Goal: Find specific page/section: Find specific page/section

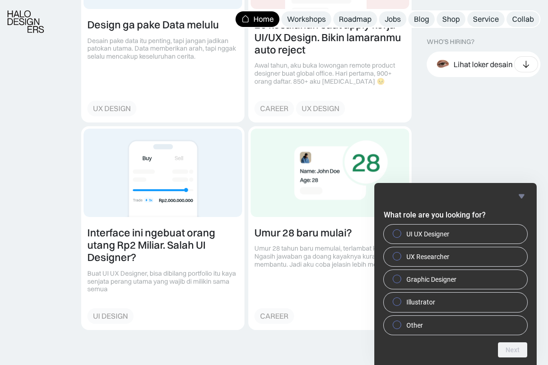
scroll to position [1165, 0]
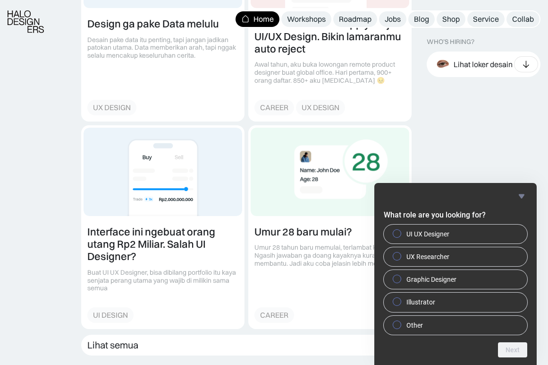
click at [518, 196] on icon "Hide survey" at bounding box center [521, 195] width 11 height 11
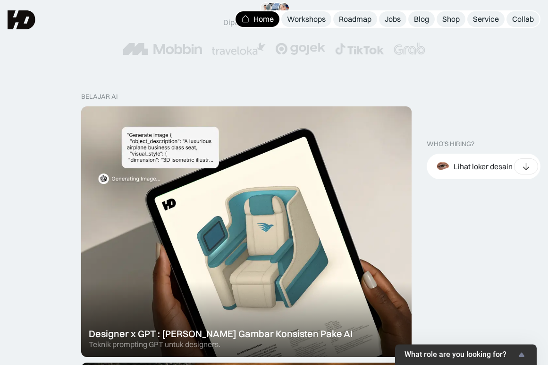
scroll to position [213, 0]
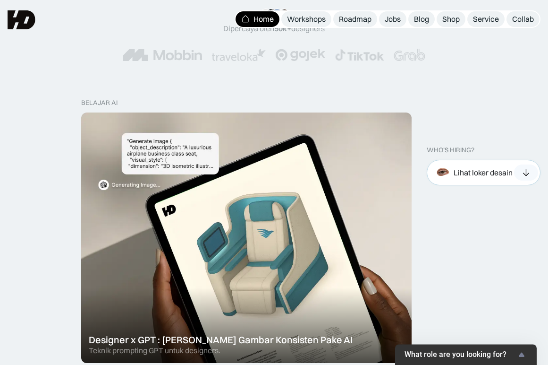
click at [485, 172] on div "Lihat loker desain" at bounding box center [483, 173] width 59 height 10
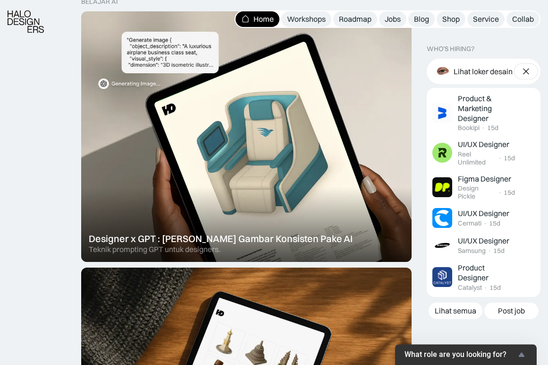
scroll to position [320, 0]
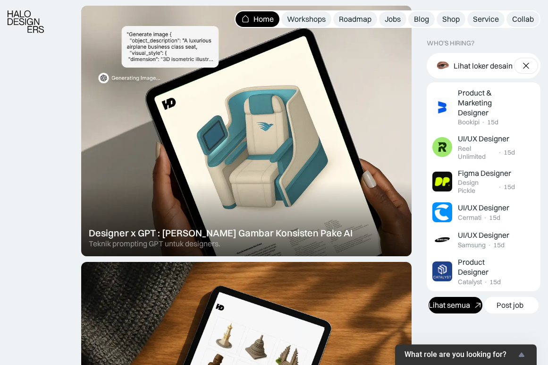
click at [443, 303] on div "Lihat semua" at bounding box center [450, 305] width 42 height 10
